Goal: Task Accomplishment & Management: Manage account settings

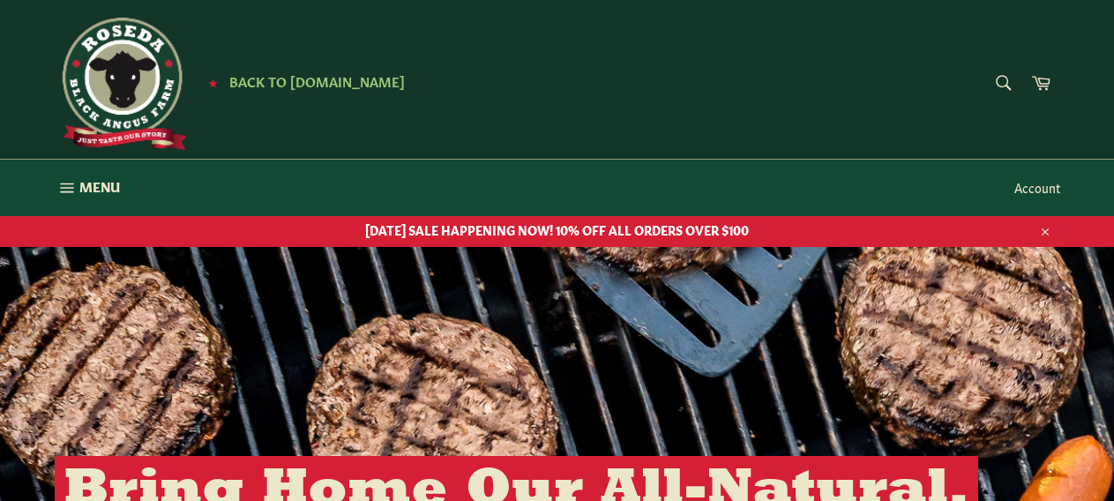
click at [1040, 183] on link "Account" at bounding box center [1036, 187] width 63 height 52
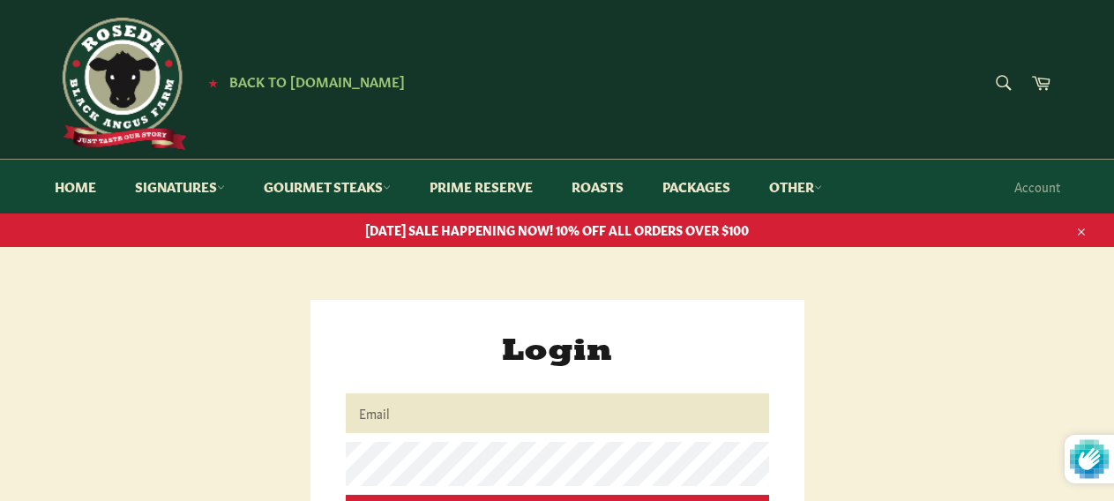
click at [660, 415] on input "Email" at bounding box center [557, 413] width 423 height 40
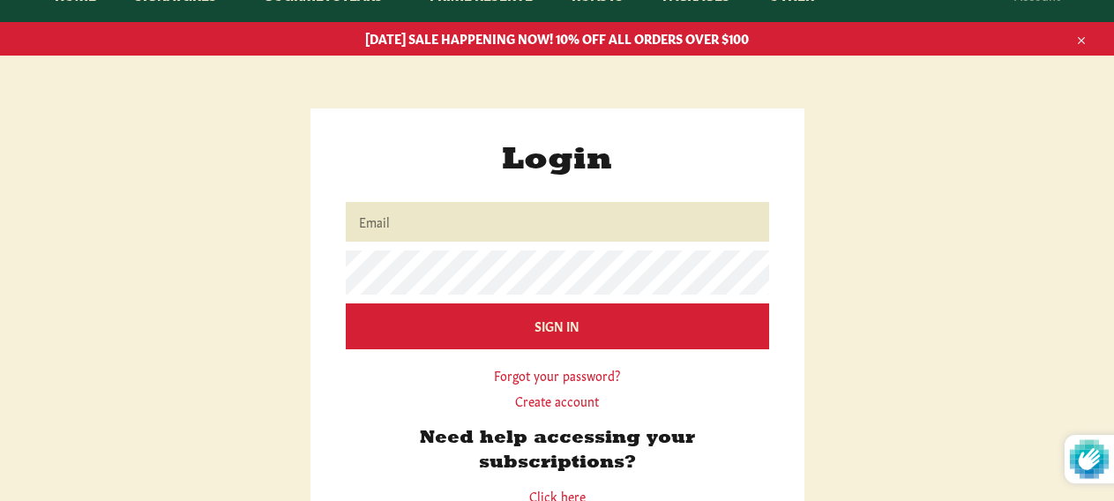
scroll to position [193, 0]
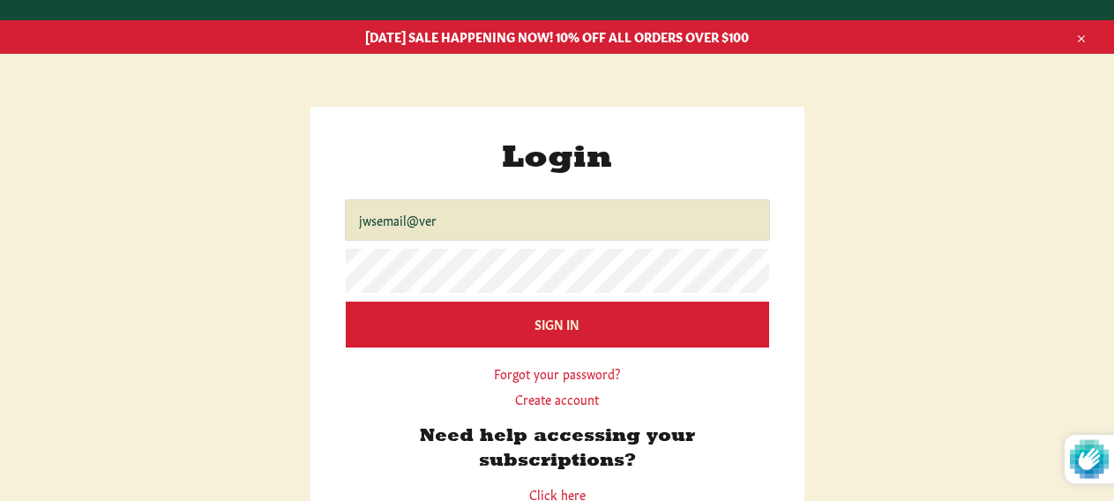
click at [444, 225] on form "Login Email jwsemail@ver Password Sign In Forgot your password? Create account" at bounding box center [557, 274] width 423 height 265
type input "[EMAIL_ADDRESS][DOMAIN_NAME]"
click at [346, 302] on input "Sign In" at bounding box center [557, 324] width 423 height 45
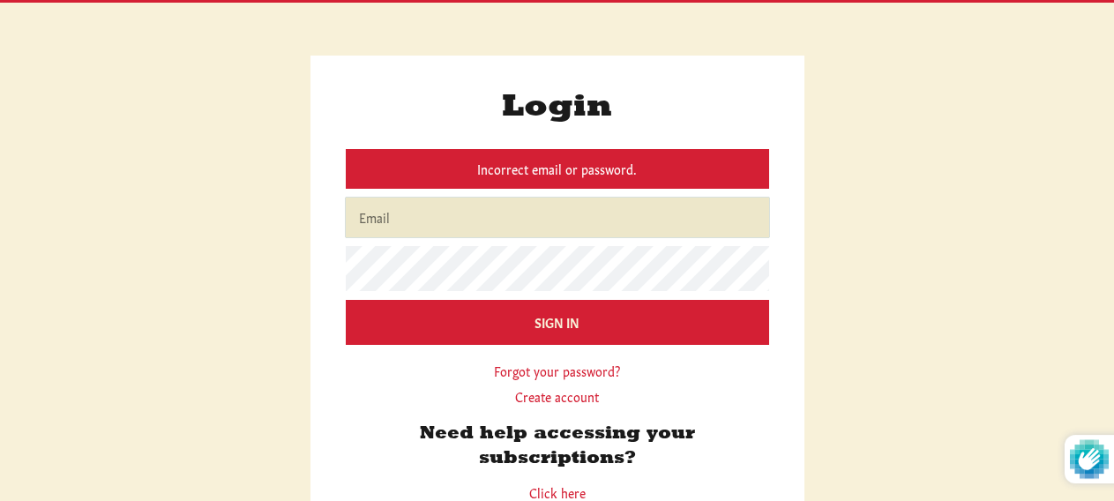
scroll to position [245, 0]
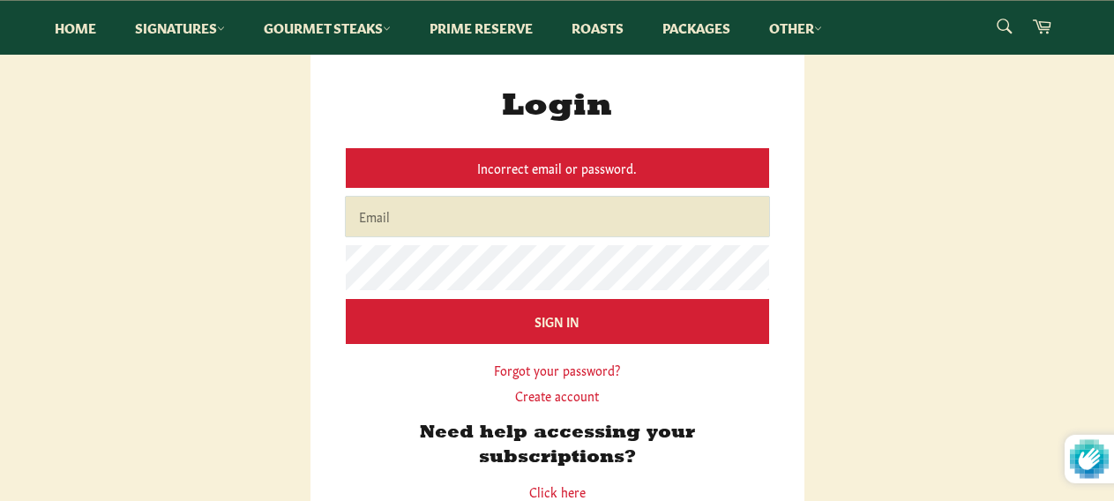
click at [676, 220] on input "Email" at bounding box center [557, 217] width 423 height 40
type input "[EMAIL_ADDRESS][DOMAIN_NAME]"
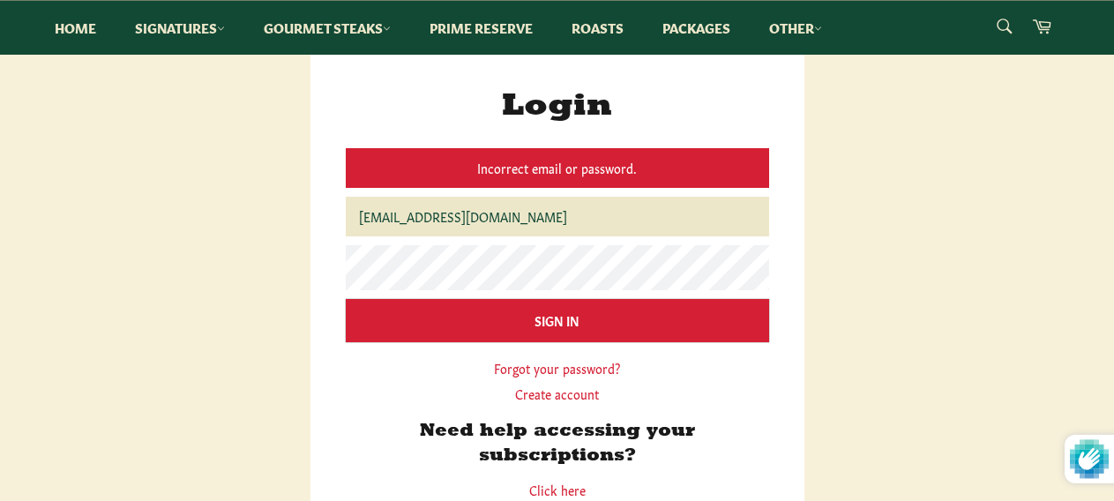
click at [643, 325] on input "Sign In" at bounding box center [557, 320] width 423 height 43
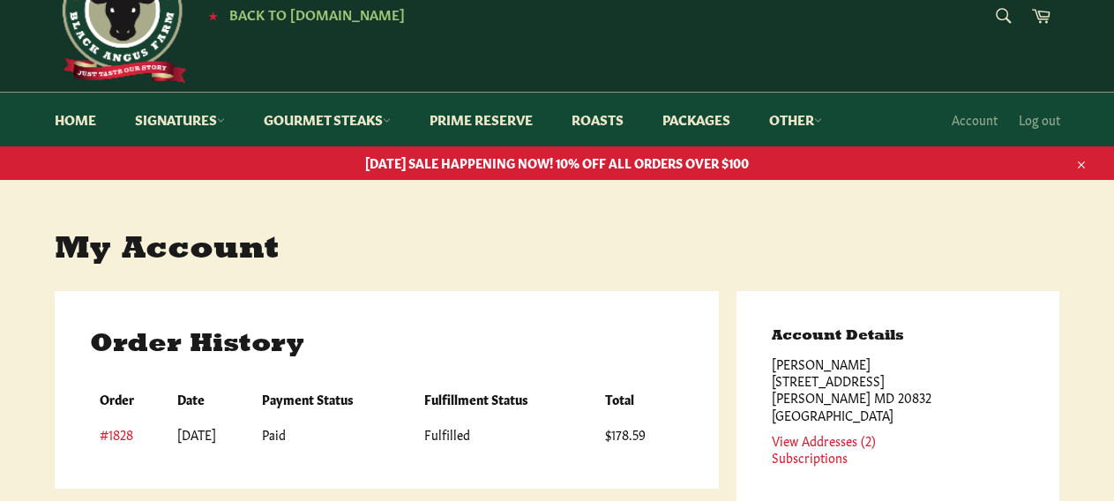
scroll to position [64, 0]
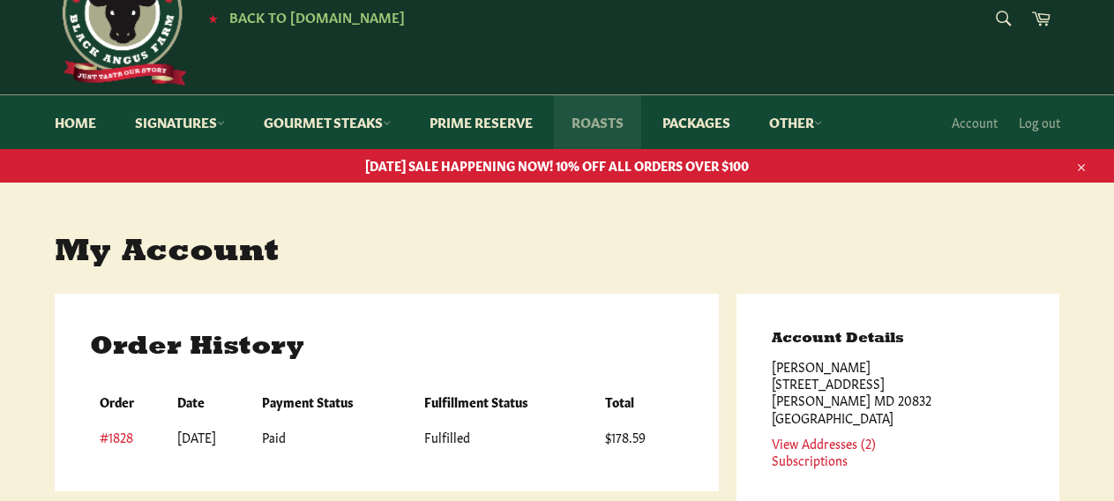
click at [602, 130] on link "Roasts" at bounding box center [597, 122] width 87 height 54
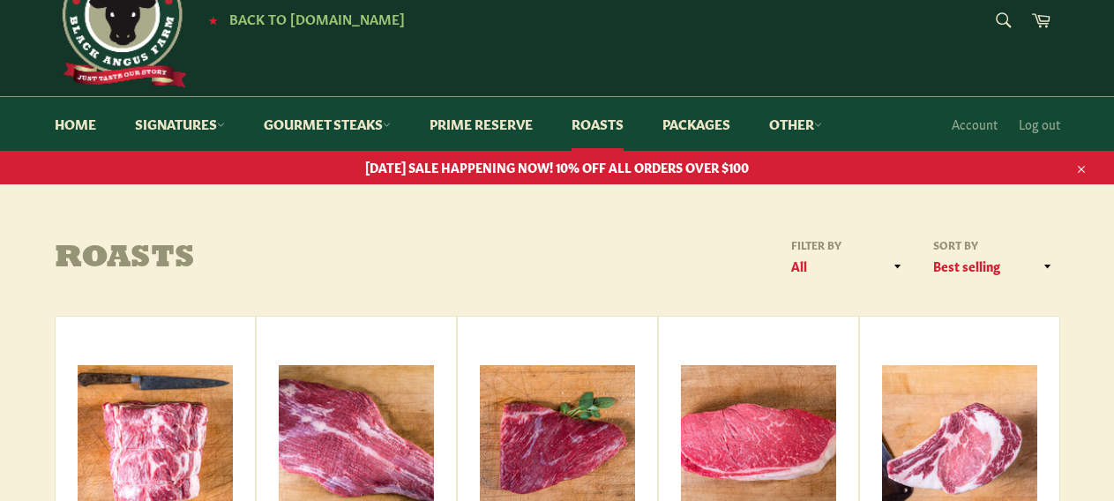
scroll to position [58, 0]
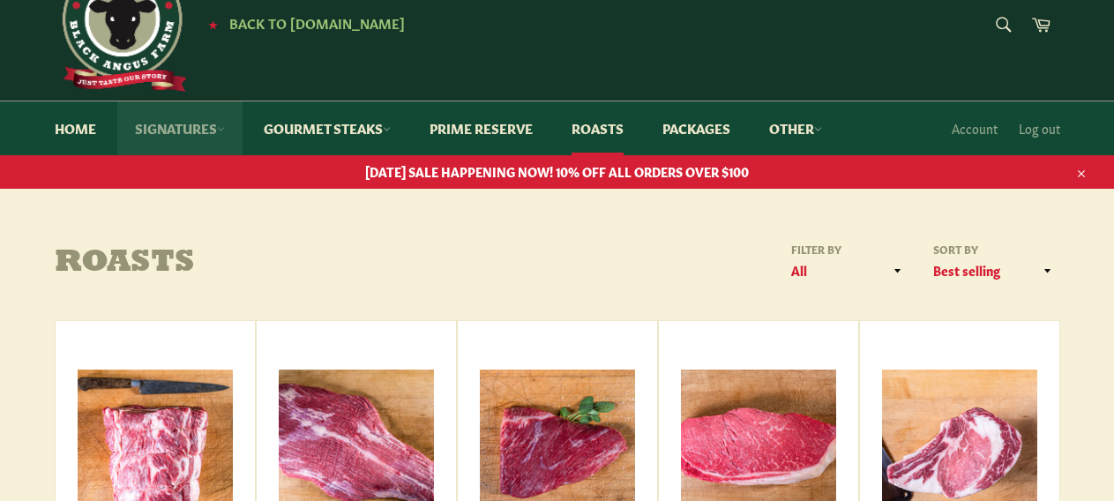
click at [206, 127] on link "Signatures" at bounding box center [179, 128] width 125 height 54
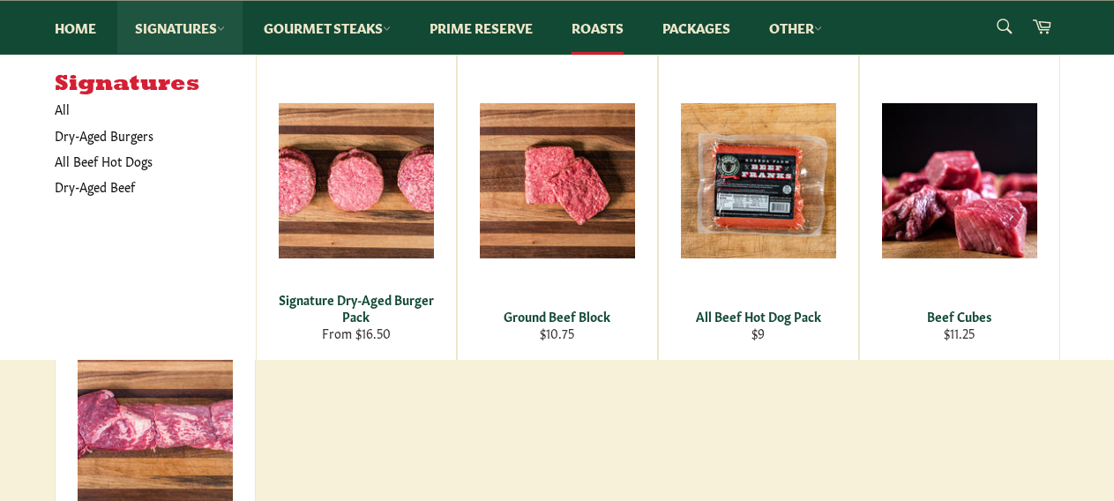
scroll to position [0, 0]
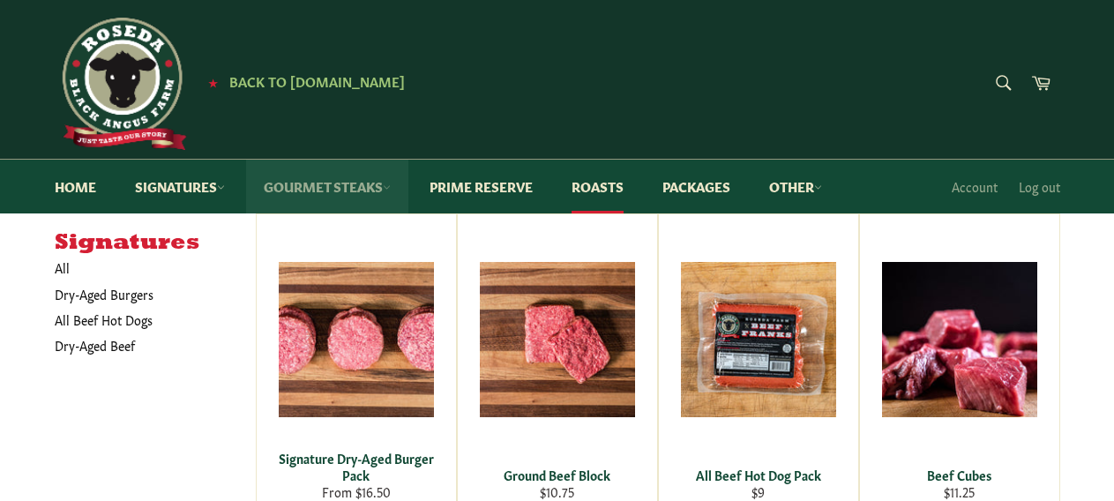
click at [341, 194] on link "Gourmet Steaks" at bounding box center [327, 187] width 162 height 54
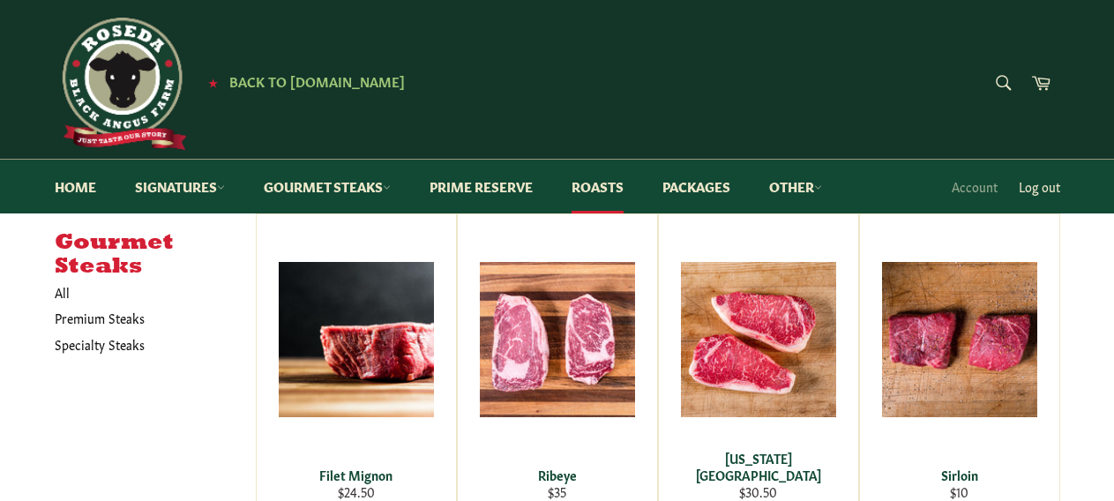
click at [1042, 190] on link "Log out" at bounding box center [1039, 187] width 59 height 52
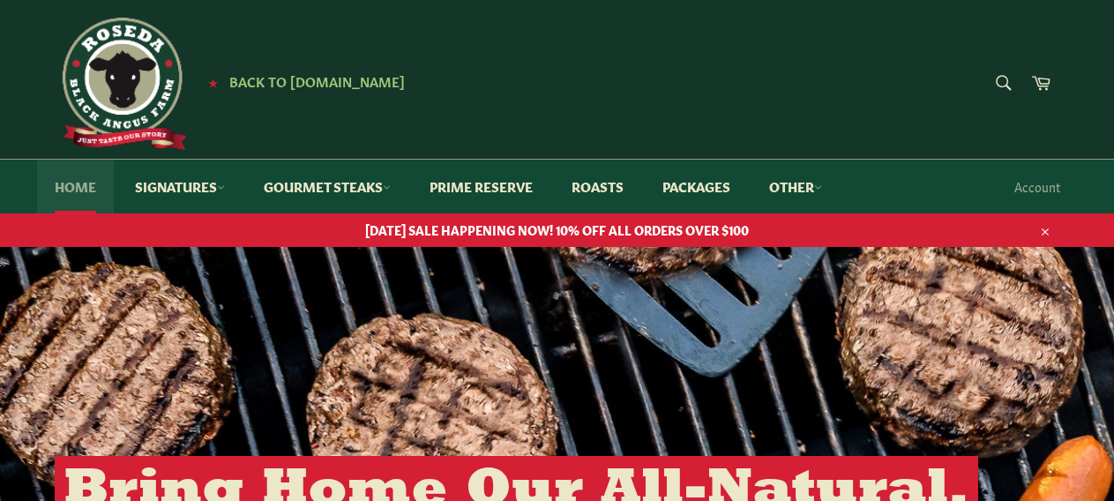
click at [71, 181] on link "Home" at bounding box center [75, 187] width 77 height 54
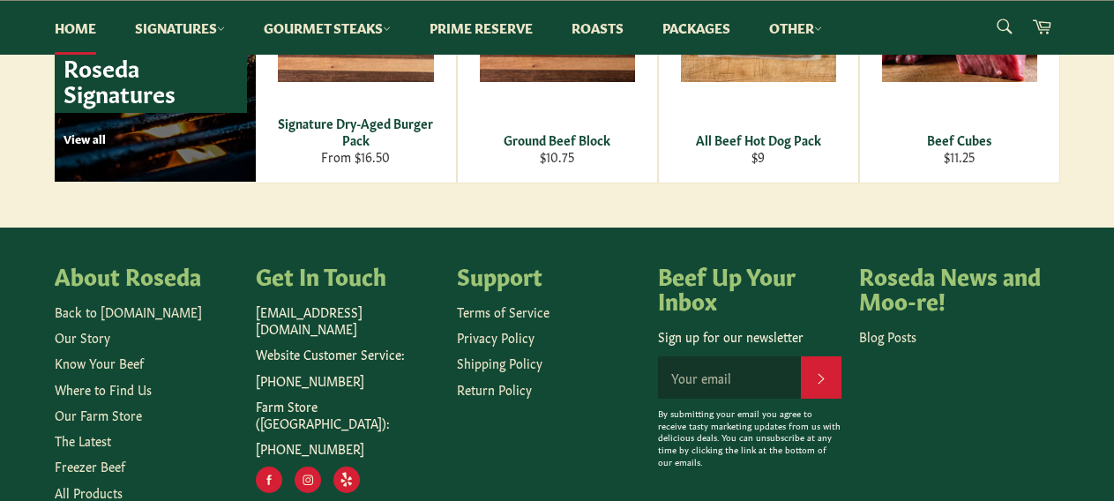
scroll to position [2759, 0]
